Goal: Task Accomplishment & Management: Manage account settings

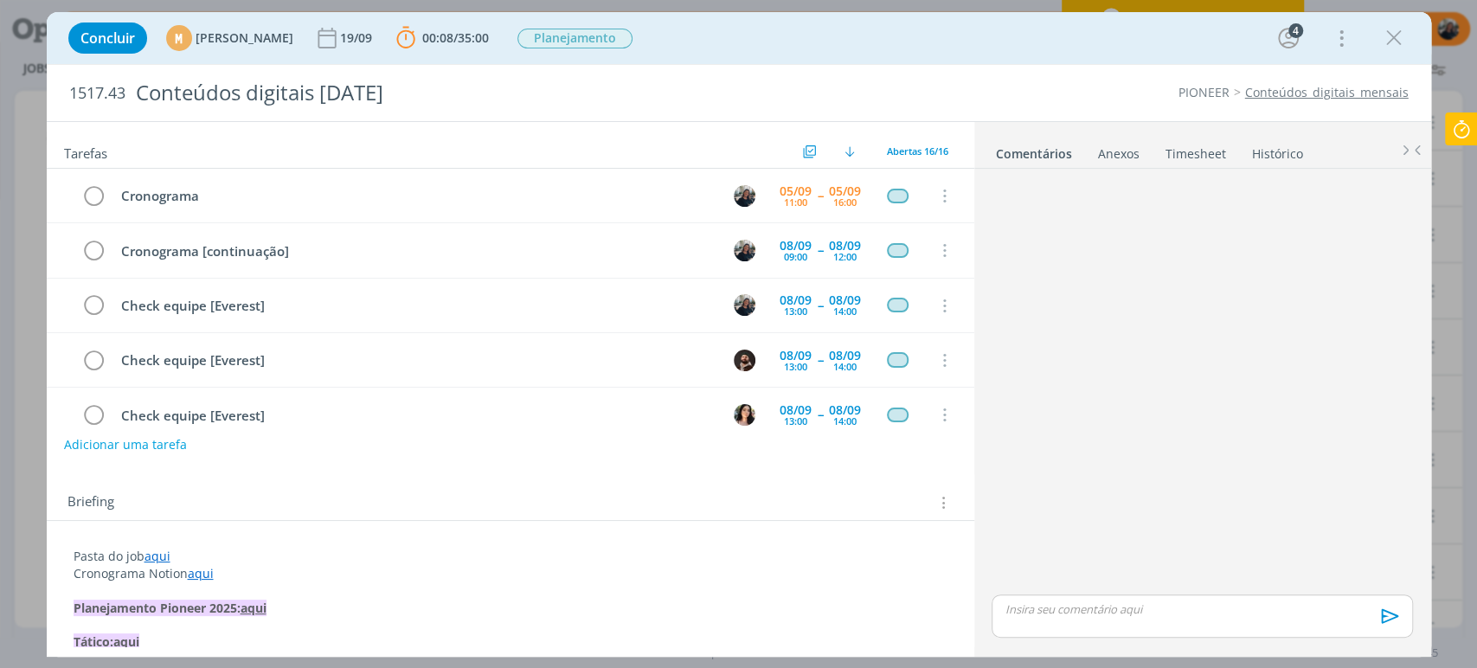
scroll to position [248, 0]
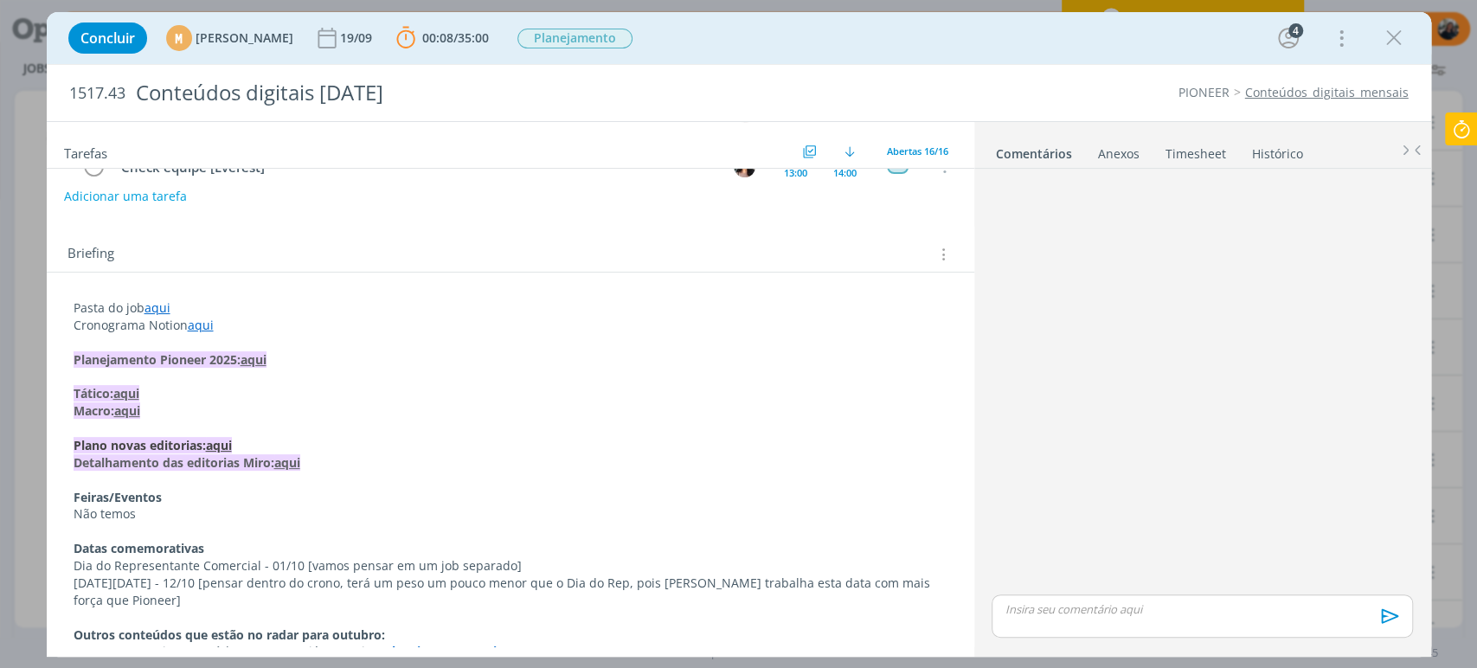
drag, startPoint x: 1388, startPoint y: 34, endPoint x: 1331, endPoint y: 44, distance: 57.2
click at [1390, 35] on icon "dialog" at bounding box center [1394, 38] width 26 height 26
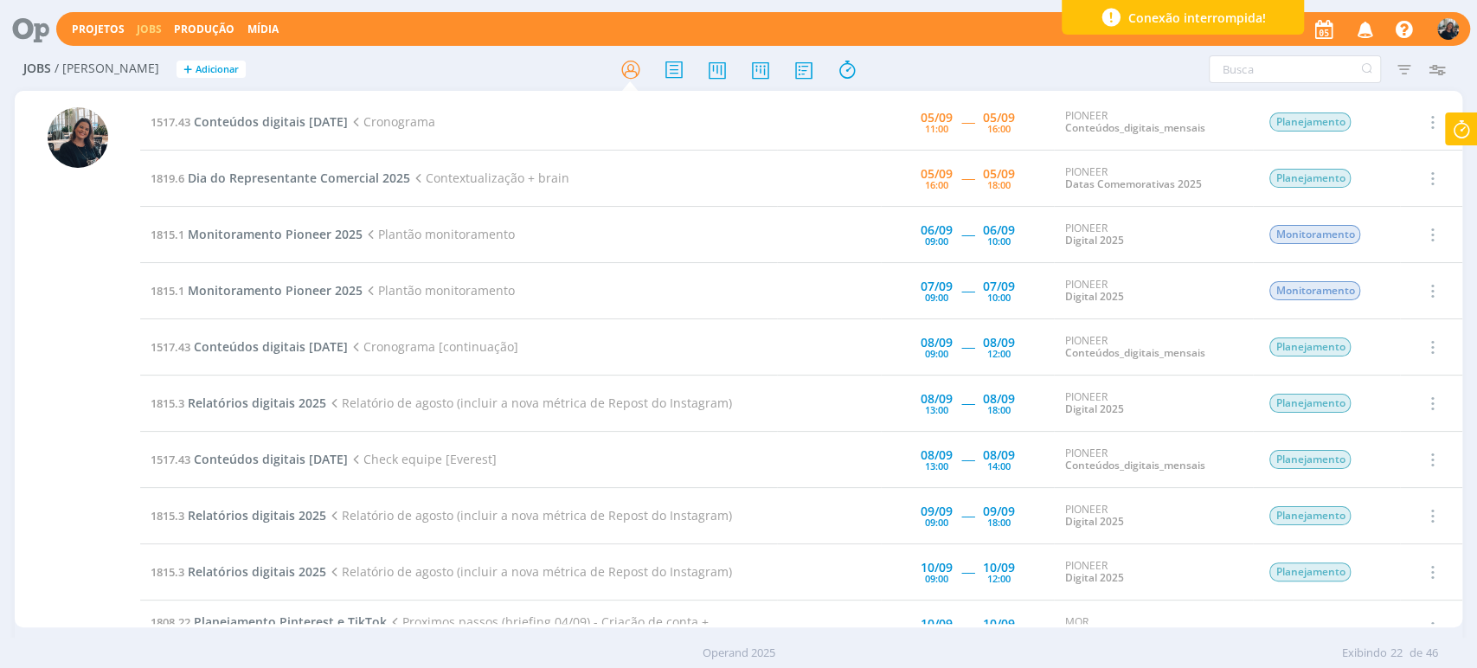
click at [1459, 122] on icon at bounding box center [1461, 129] width 31 height 34
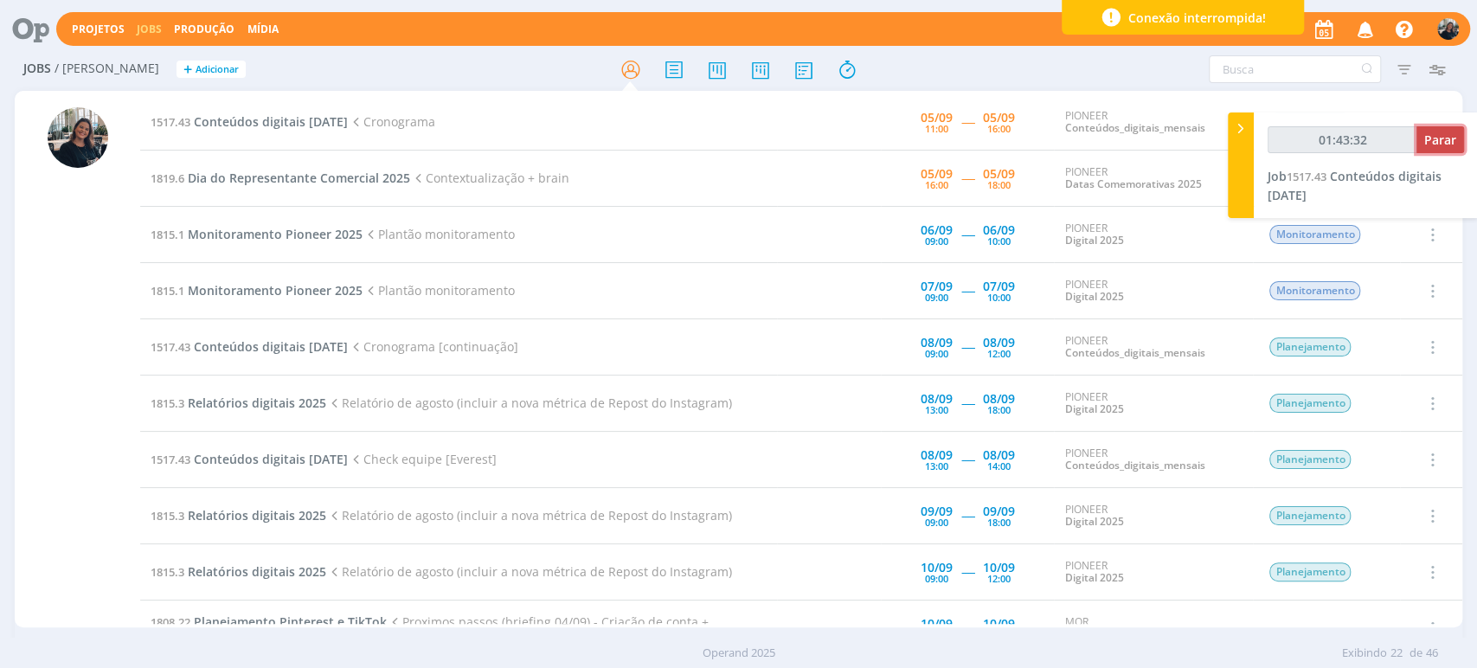
click at [1451, 137] on span "Parar" at bounding box center [1440, 139] width 32 height 16
type input "01:44:00"
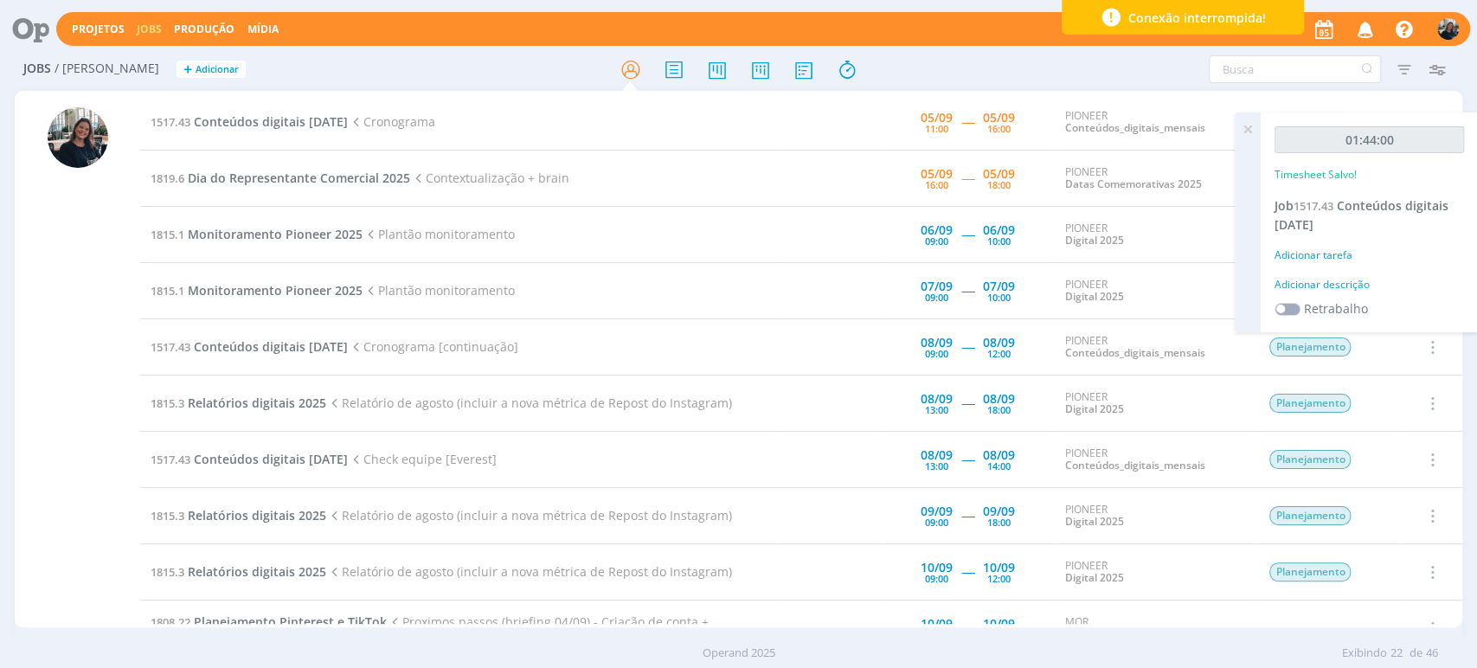
click at [1311, 279] on div "Adicionar descrição" at bounding box center [1368, 285] width 189 height 16
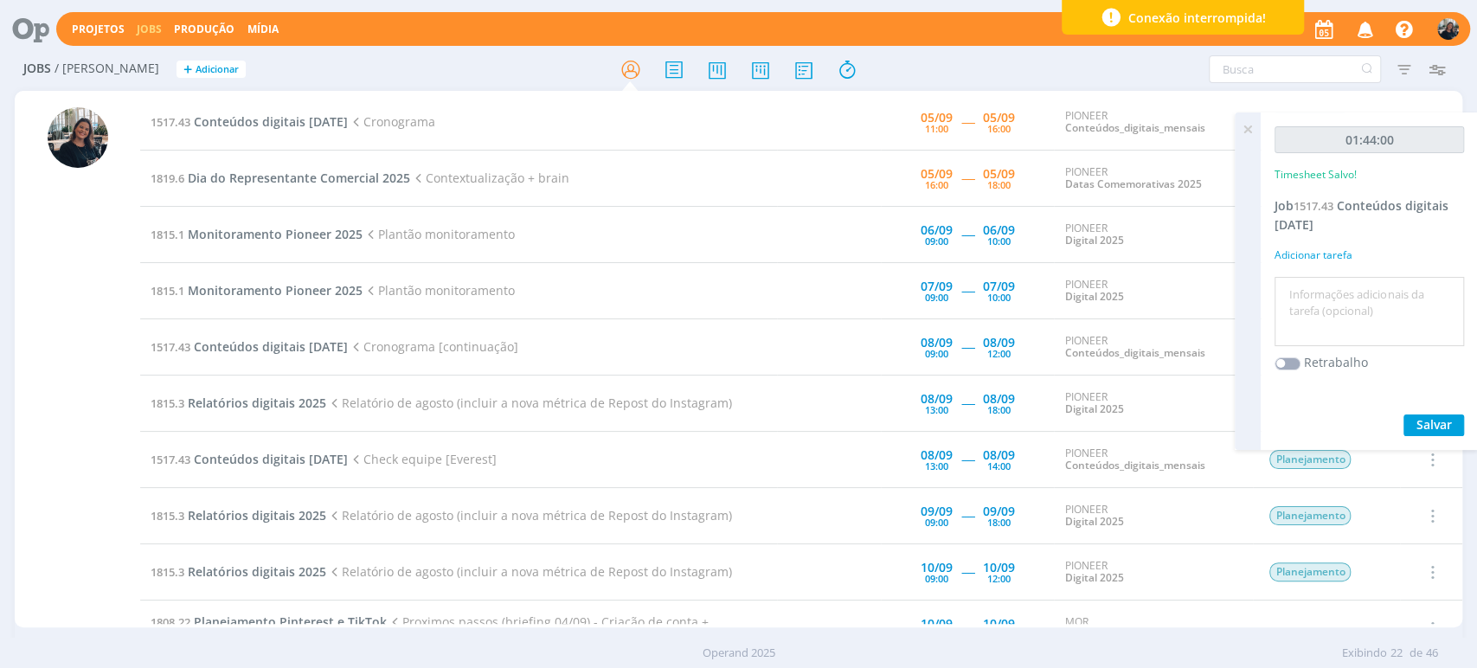
click at [1336, 311] on textarea at bounding box center [1369, 311] width 181 height 61
type textarea "C"
click at [1395, 293] on textarea "Início alinhamento pautas cronograma outubro" at bounding box center [1369, 311] width 181 height 61
click at [1395, 292] on textarea "Início alinhamento pautas cronograma outubro" at bounding box center [1369, 311] width 181 height 61
type textarea "[PERSON_NAME] editorias cronograma outubro"
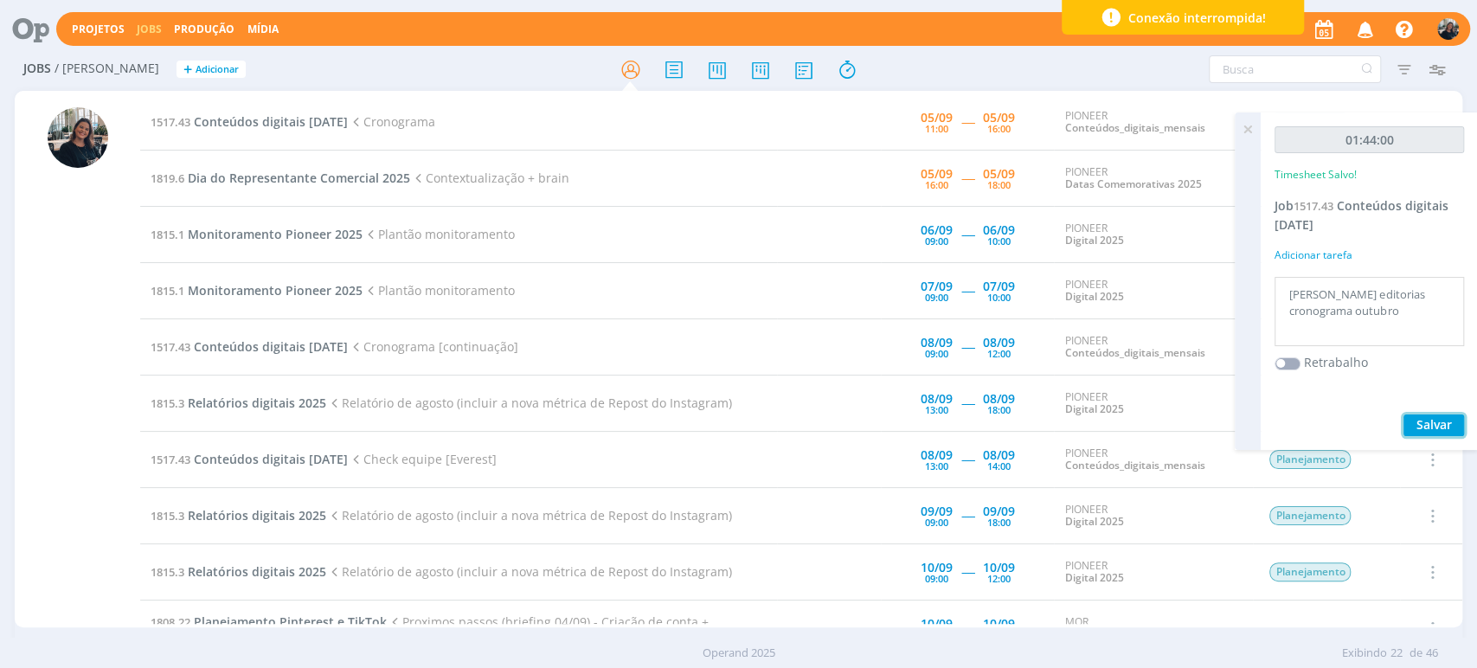
click at [1429, 423] on span "Salvar" at bounding box center [1433, 424] width 35 height 16
click at [1332, 206] on span "1517.43" at bounding box center [1313, 206] width 40 height 16
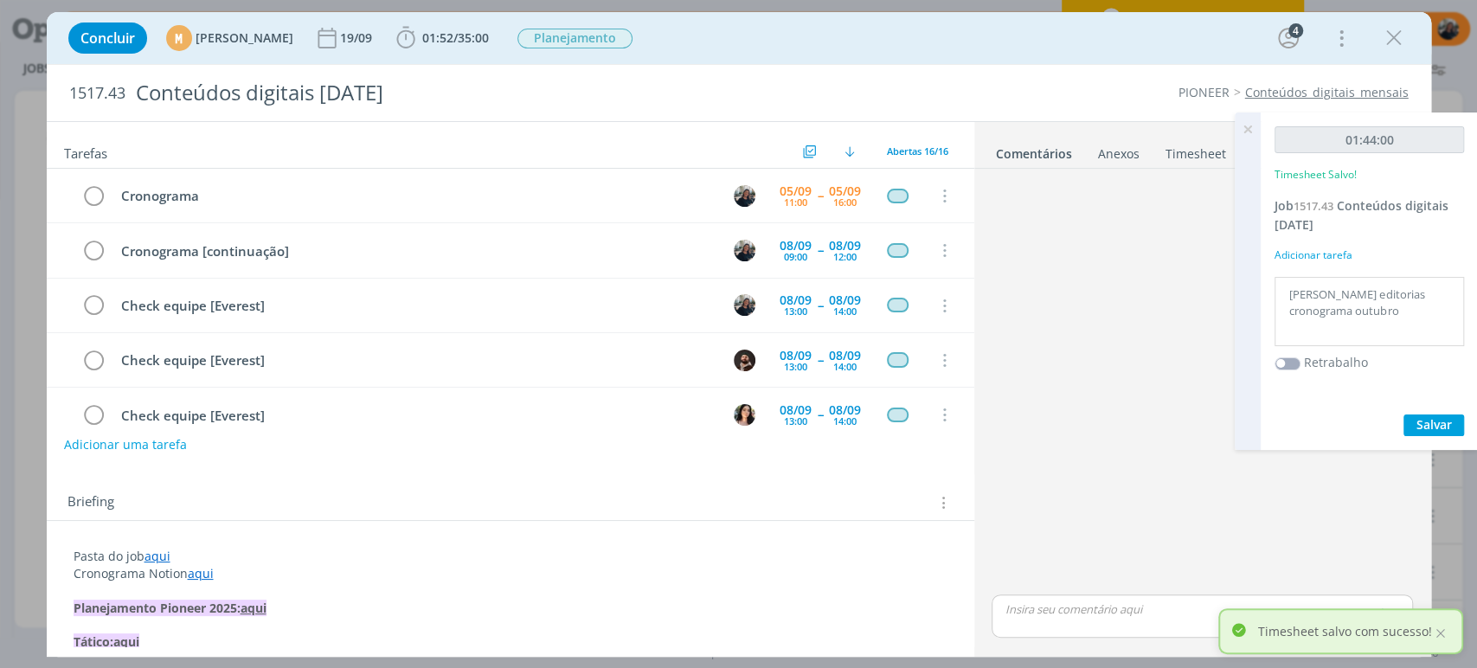
click at [1241, 128] on icon at bounding box center [1247, 129] width 31 height 34
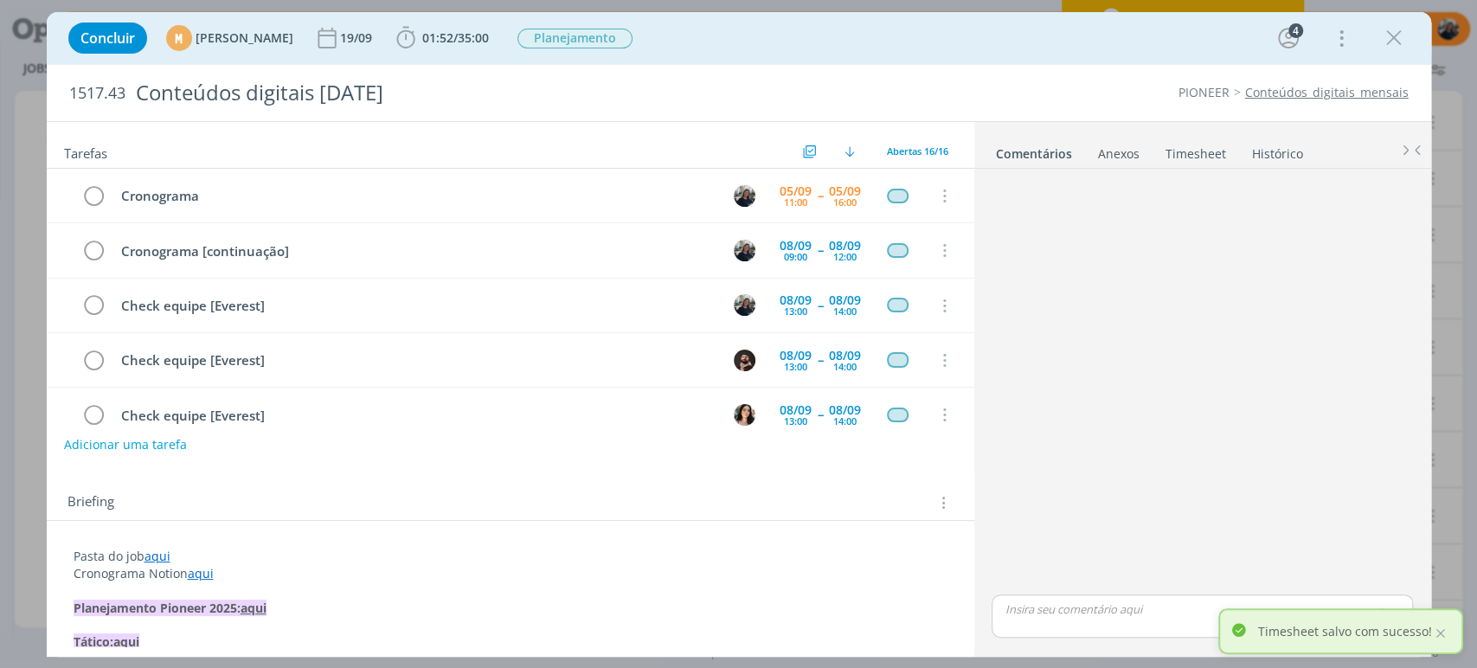
click at [1177, 144] on link "Timesheet" at bounding box center [1195, 150] width 62 height 25
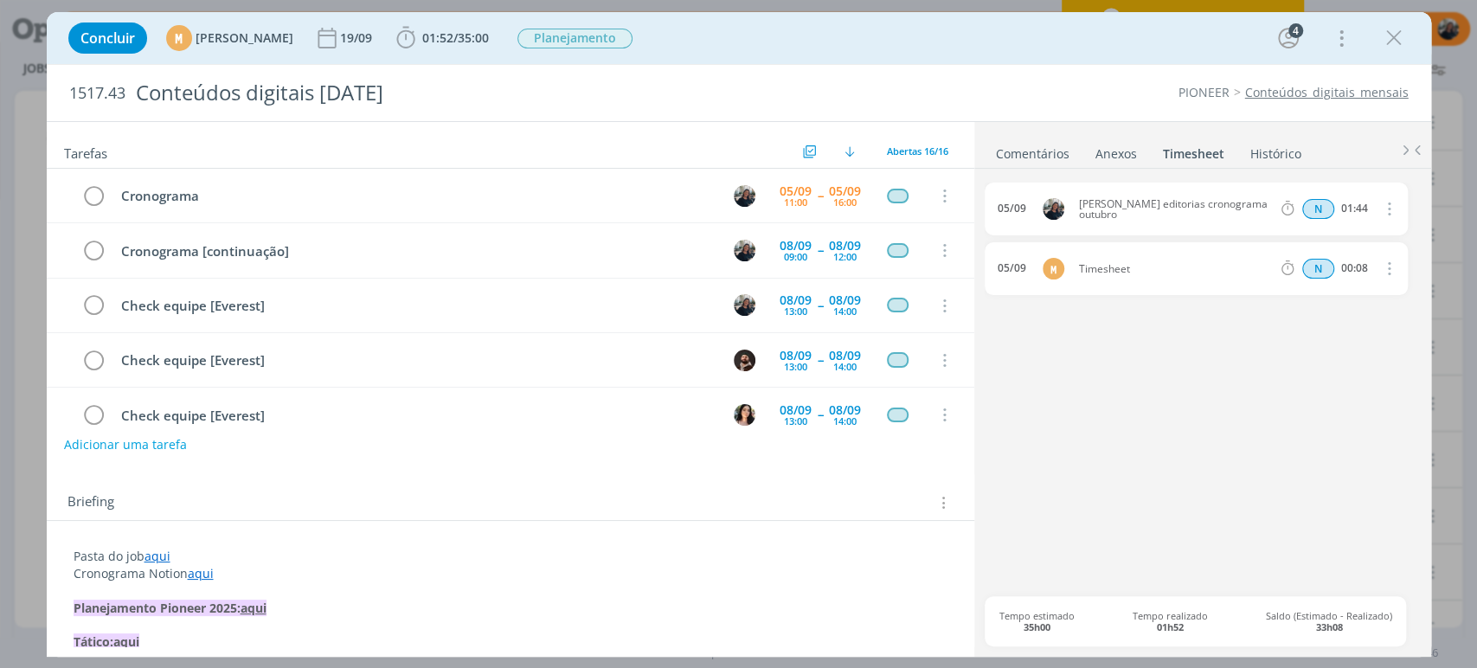
click at [1390, 206] on icon "dialog" at bounding box center [1387, 208] width 19 height 21
click at [1329, 260] on link "Editar" at bounding box center [1339, 267] width 137 height 28
click at [1357, 206] on input "01:44" at bounding box center [1353, 209] width 37 height 19
drag, startPoint x: 1367, startPoint y: 205, endPoint x: 1356, endPoint y: 202, distance: 10.7
click at [1356, 202] on input "01:44" at bounding box center [1353, 209] width 37 height 19
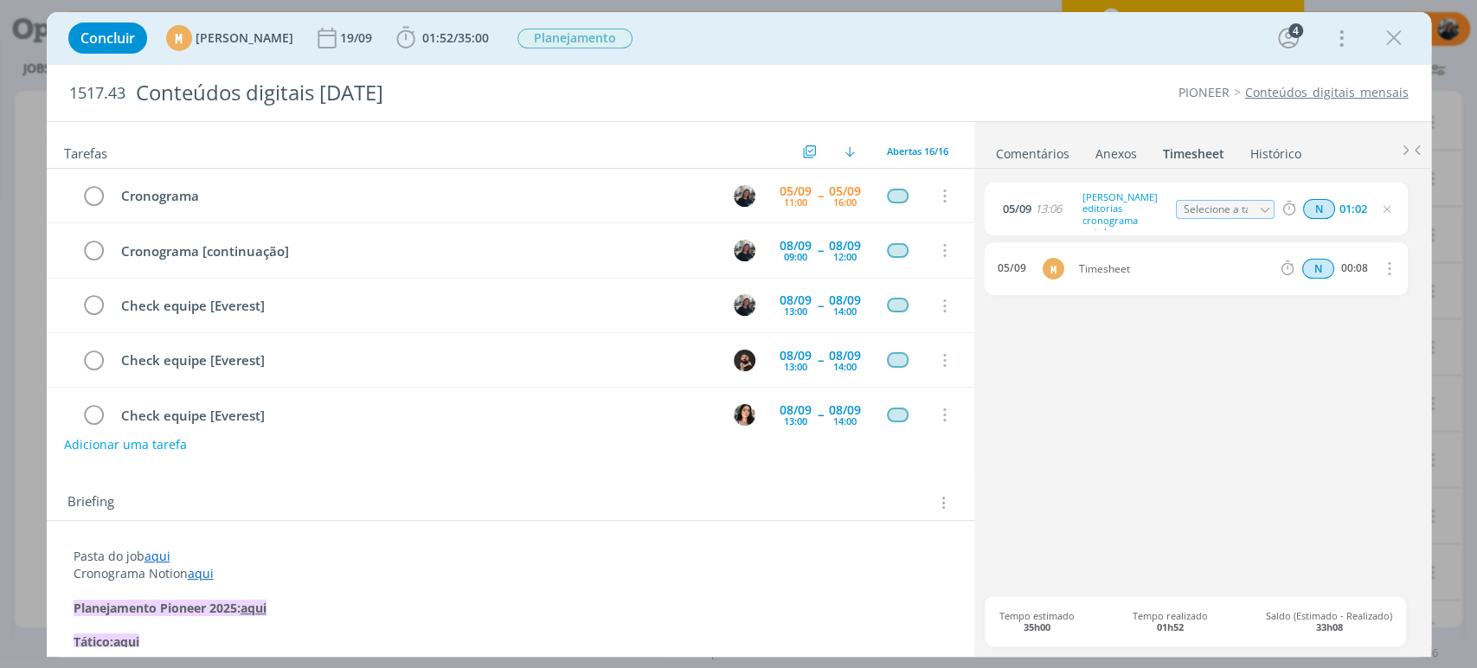
type input "01:02"
click at [1256, 331] on div "[DATE] 13:06 Início alinhamento editorias cronograma outubro Selecione a tarefa…" at bounding box center [1201, 390] width 434 height 414
click at [1159, 389] on div "[DATE] 13:06 Início alinhamento editorias cronograma outubro Selecione a tarefa…" at bounding box center [1201, 390] width 434 height 414
click at [1388, 32] on icon "dialog" at bounding box center [1394, 38] width 26 height 26
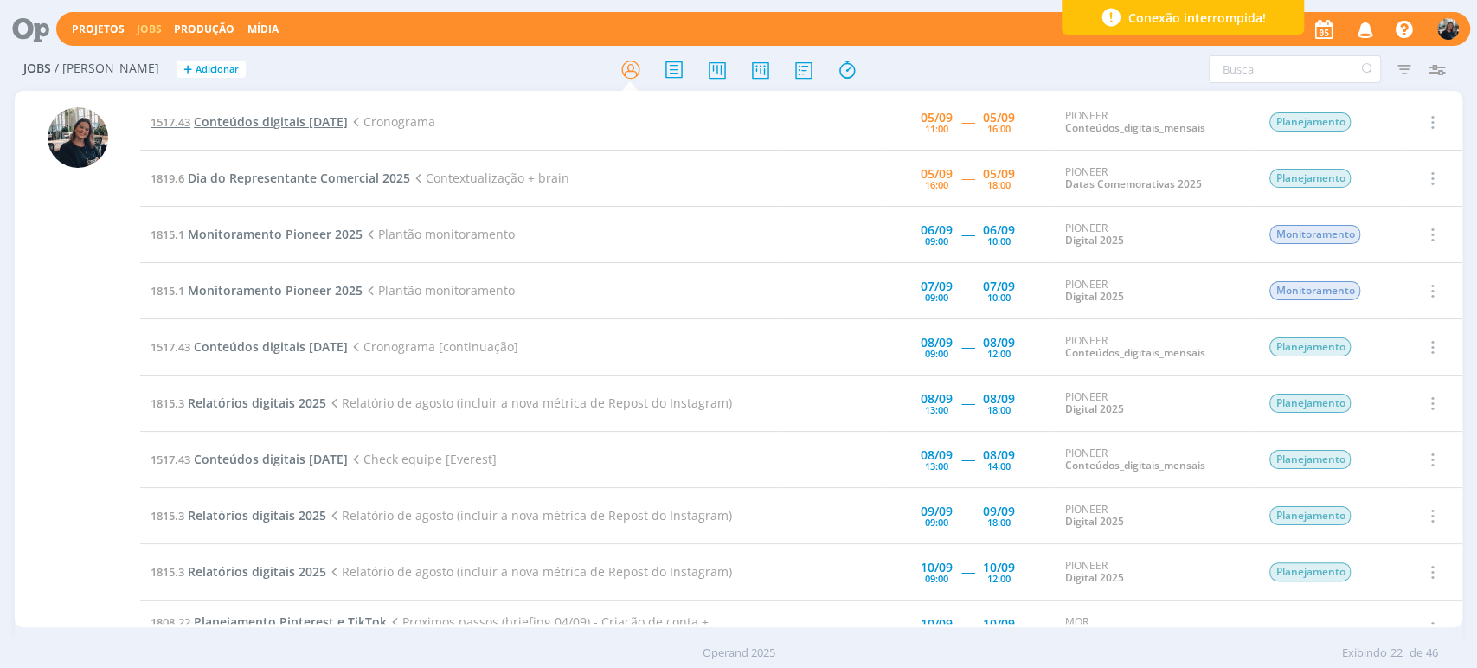
click at [229, 121] on span "Conteúdos digitais [DATE]" at bounding box center [271, 121] width 154 height 16
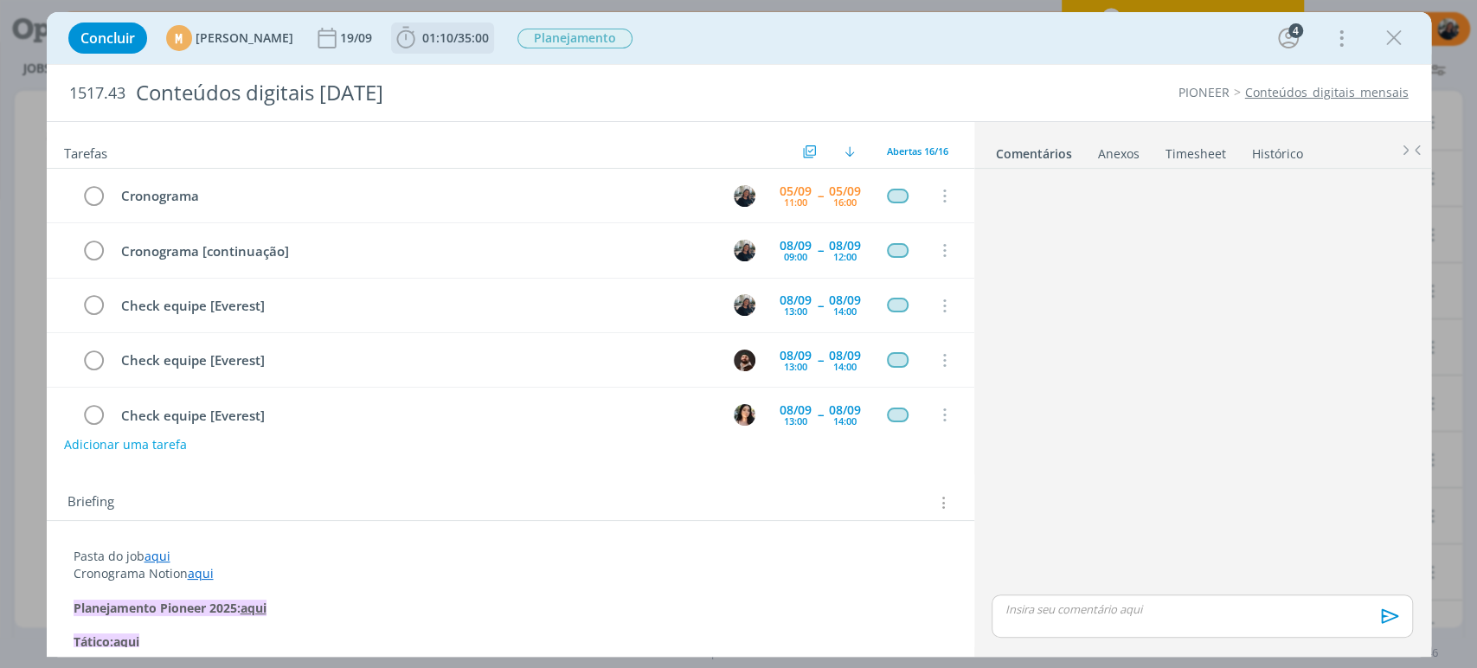
click at [419, 29] on icon "dialog" at bounding box center [406, 38] width 26 height 26
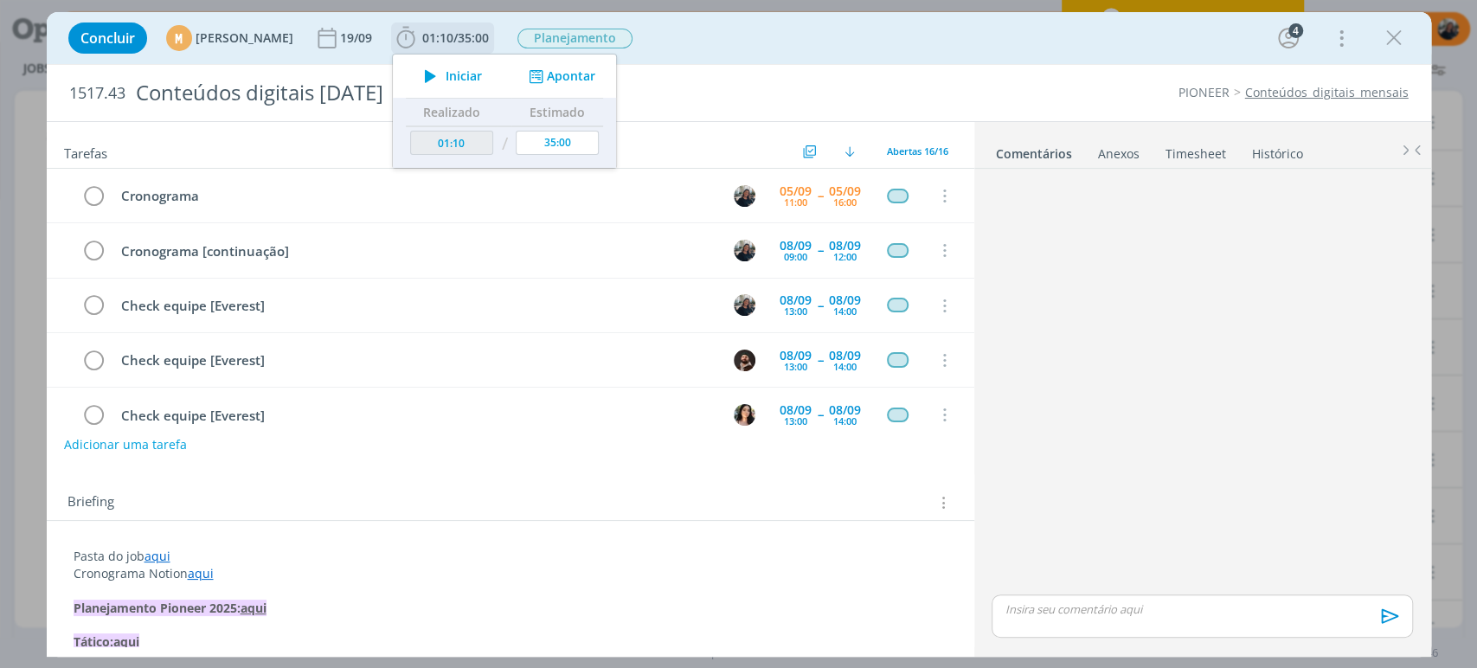
click at [446, 77] on icon "dialog" at bounding box center [430, 76] width 30 height 22
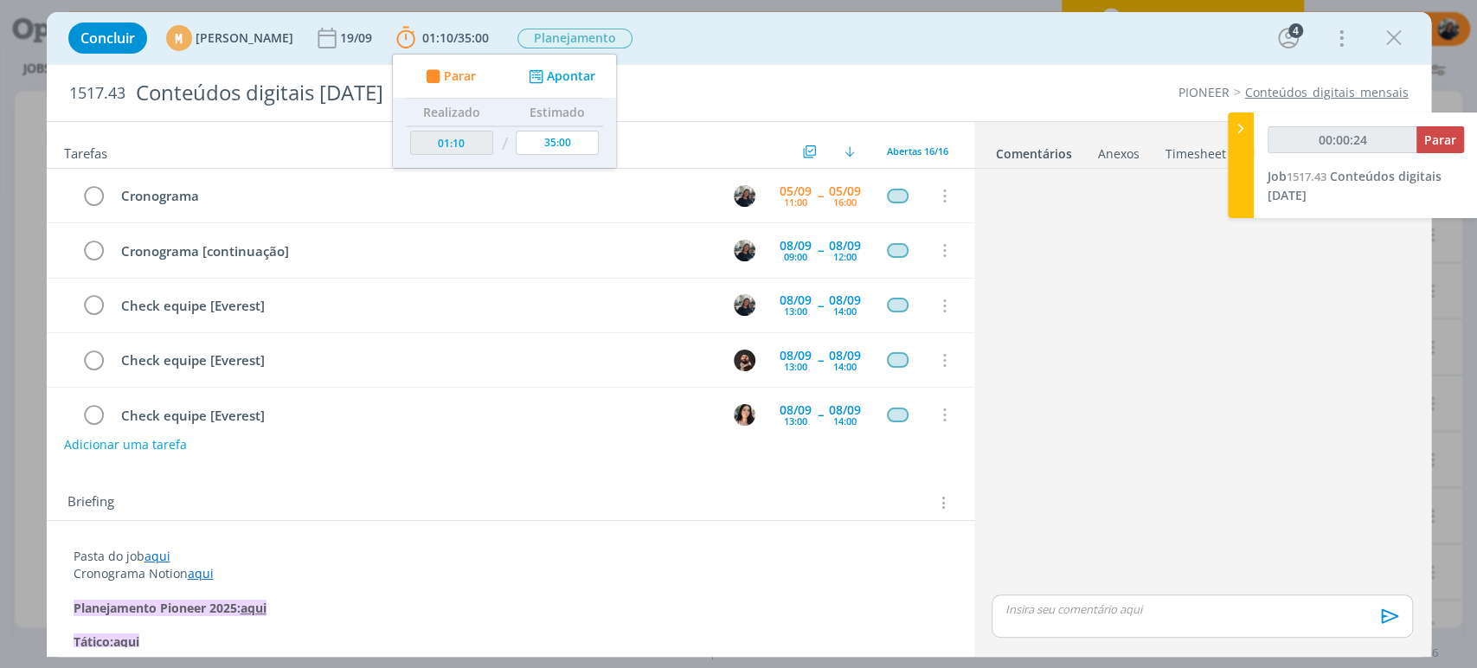
type input "00:00:25"
click at [1234, 137] on icon at bounding box center [1240, 128] width 17 height 18
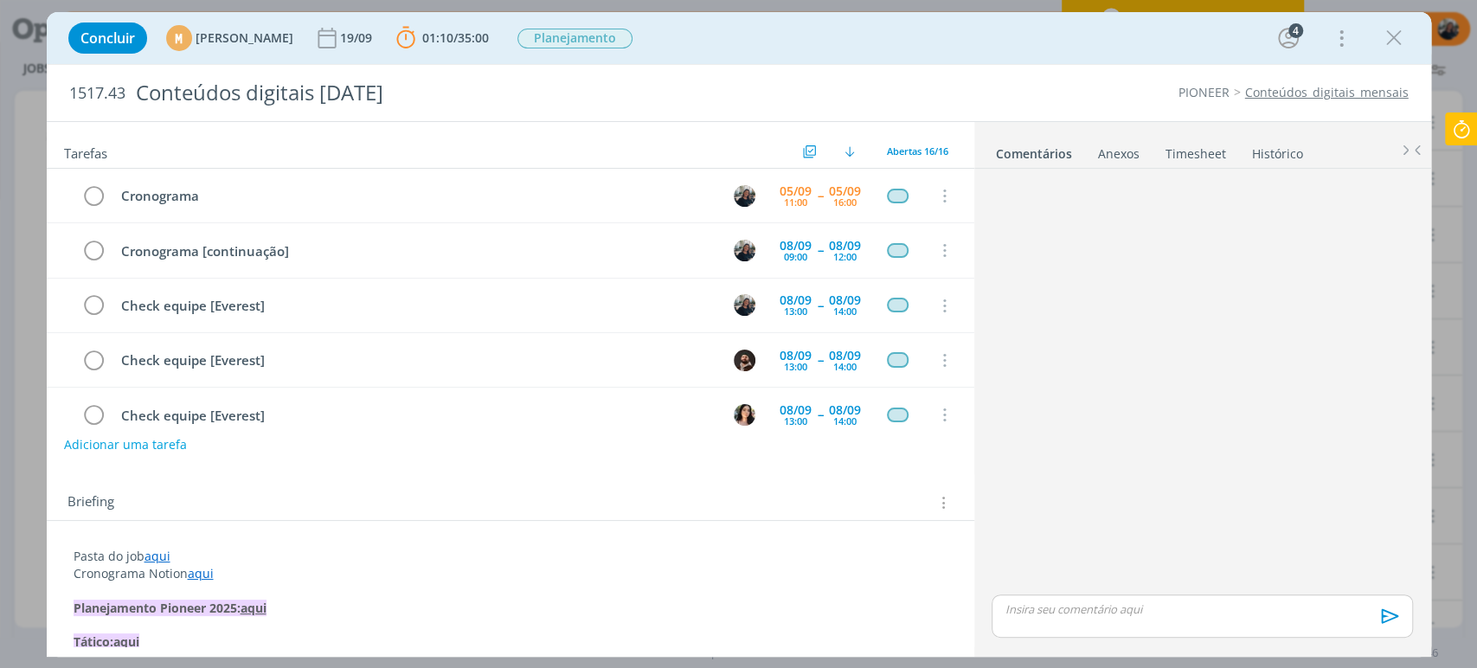
click at [161, 560] on link "aqui" at bounding box center [157, 556] width 26 height 16
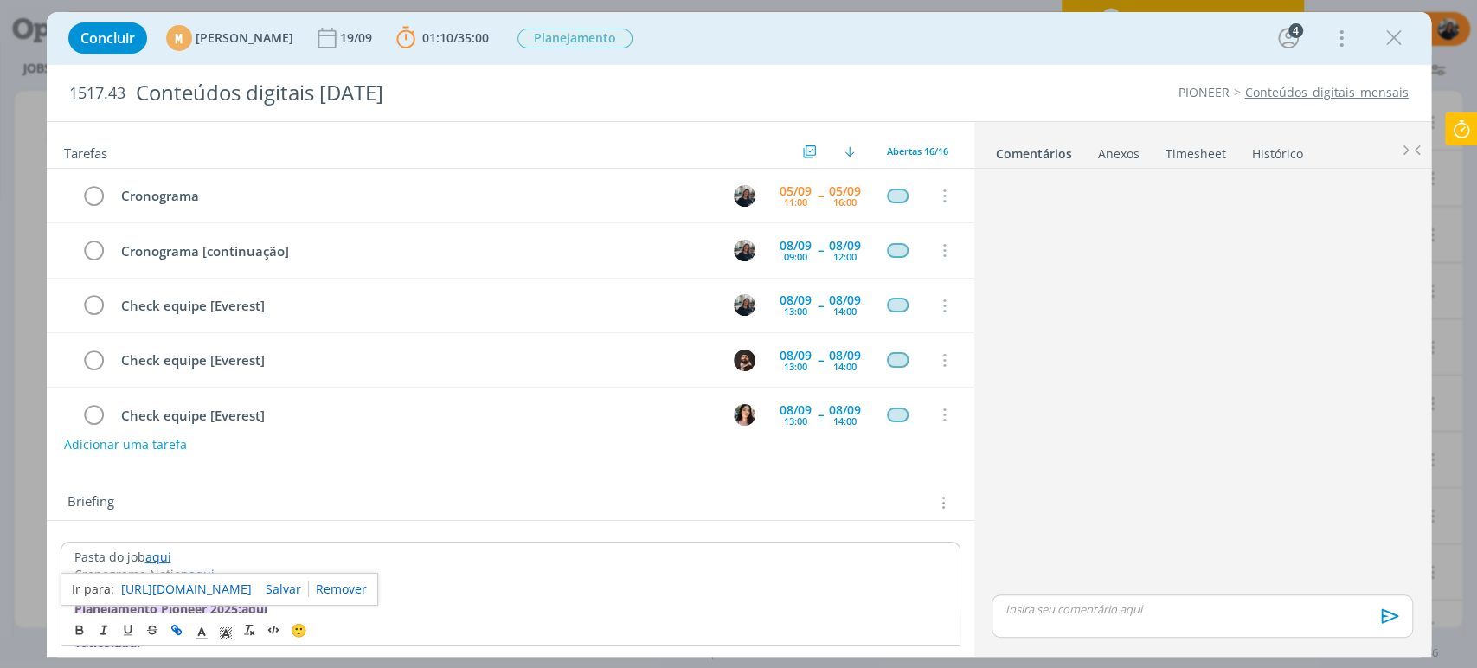
click at [177, 584] on link "[URL][DOMAIN_NAME]" at bounding box center [186, 589] width 131 height 22
